Goal: Task Accomplishment & Management: Manage account settings

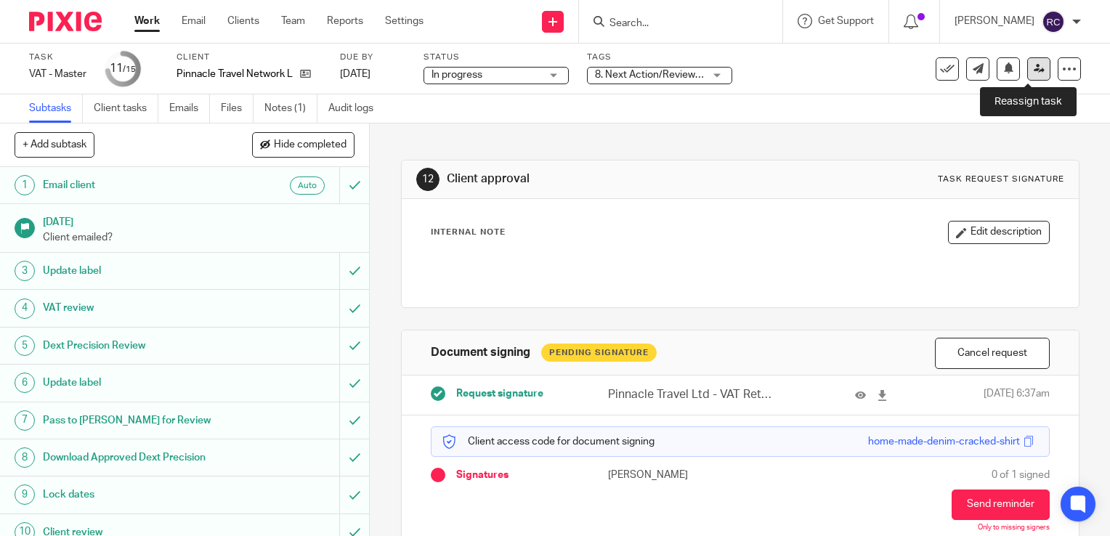
click at [1034, 67] on icon at bounding box center [1039, 68] width 11 height 11
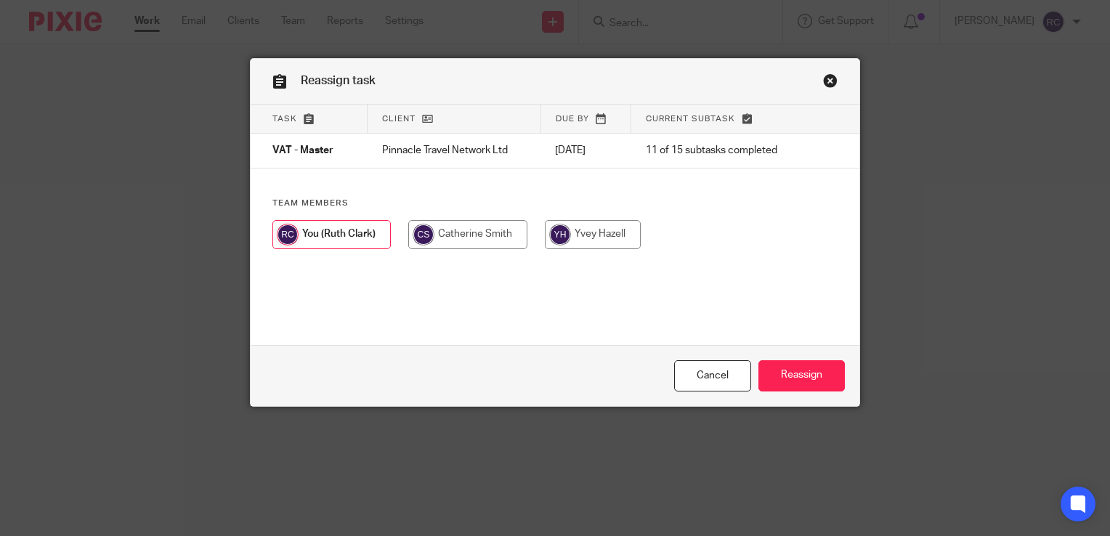
click at [445, 234] on input "radio" at bounding box center [467, 234] width 119 height 29
radio input "true"
click at [783, 368] on input "Reassign" at bounding box center [802, 375] width 86 height 31
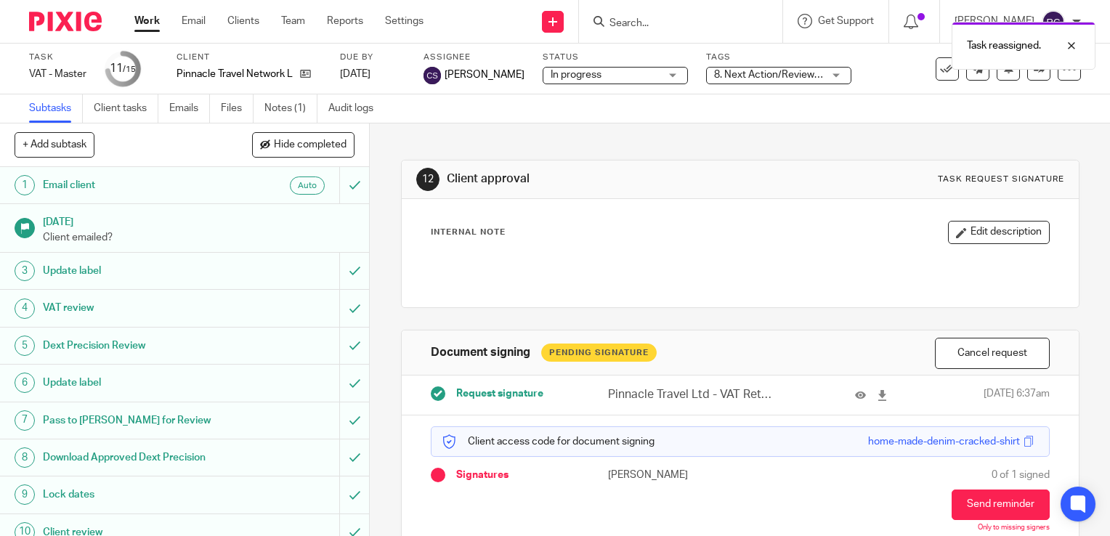
click at [140, 20] on link "Work" at bounding box center [146, 21] width 25 height 15
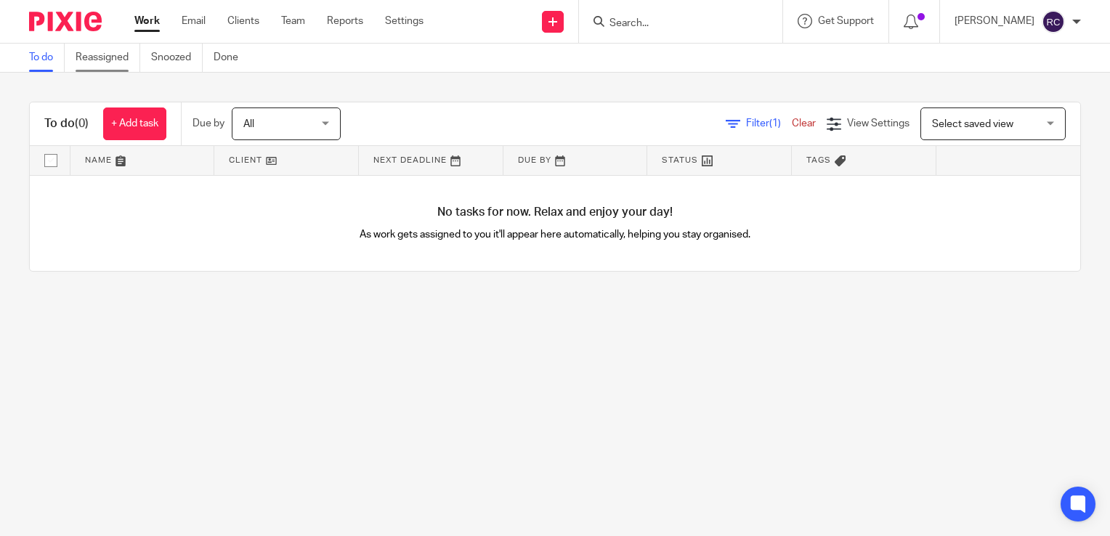
click at [90, 57] on link "Reassigned" at bounding box center [108, 58] width 65 height 28
